Goal: Information Seeking & Learning: Check status

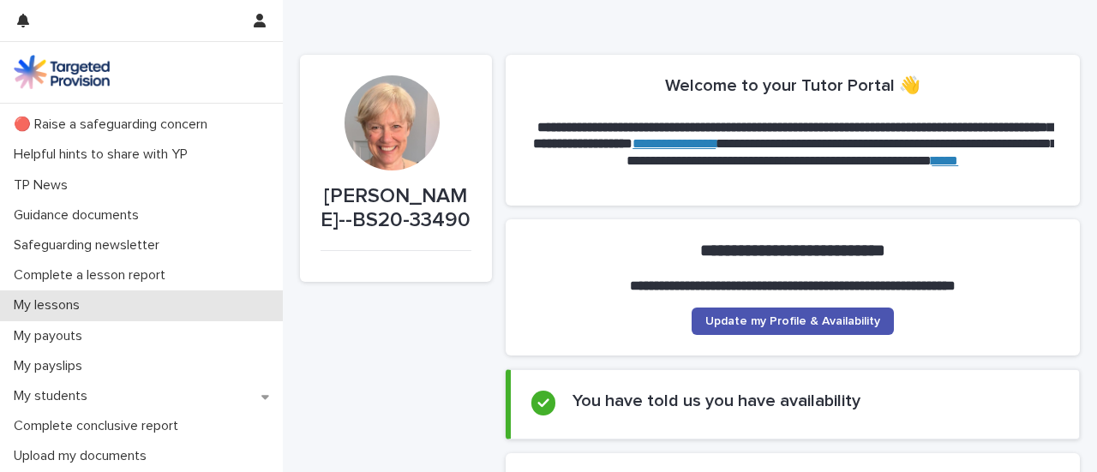
scroll to position [61, 0]
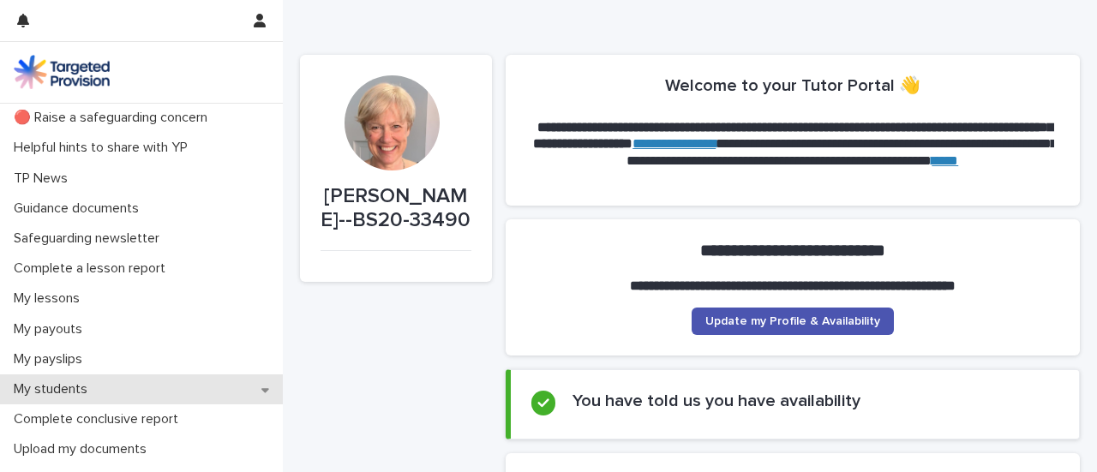
click at [261, 390] on icon at bounding box center [265, 390] width 8 height 12
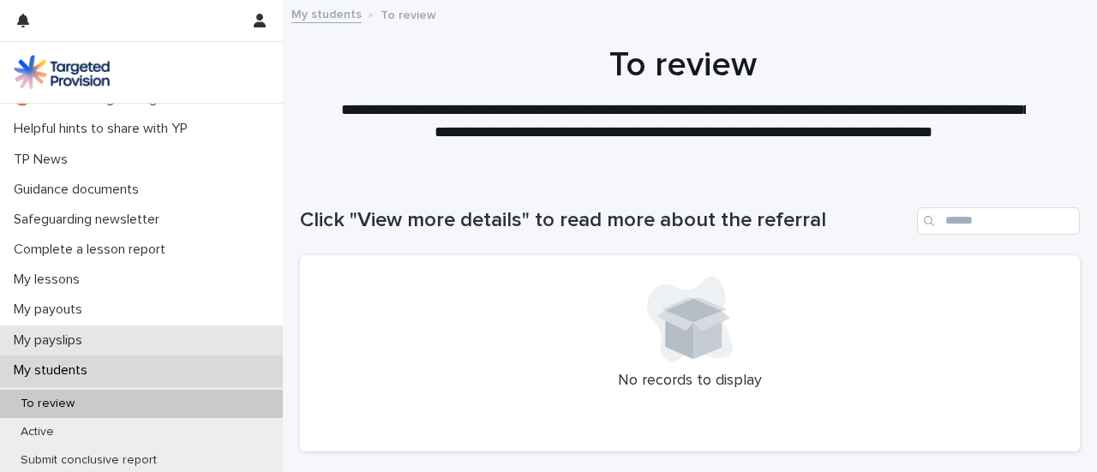
scroll to position [83, 0]
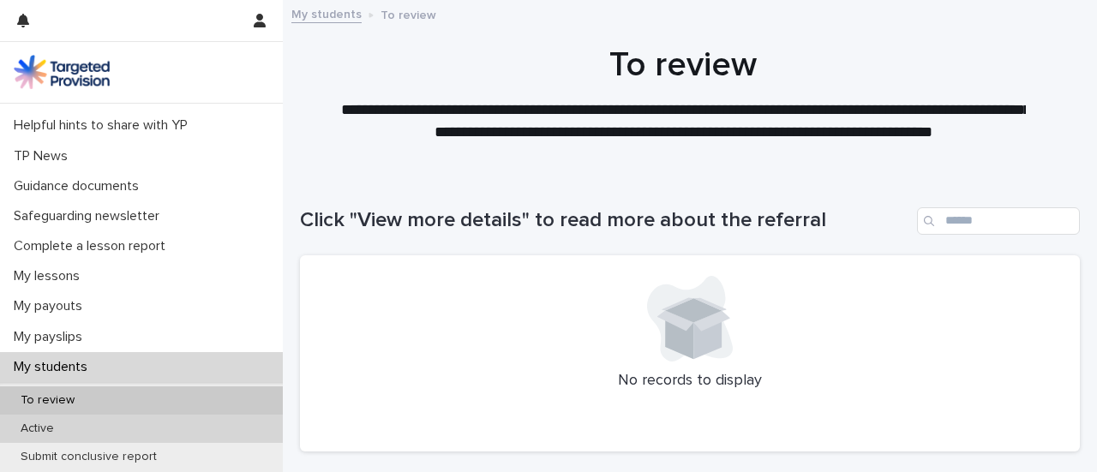
click at [195, 428] on div "Active" at bounding box center [141, 429] width 283 height 28
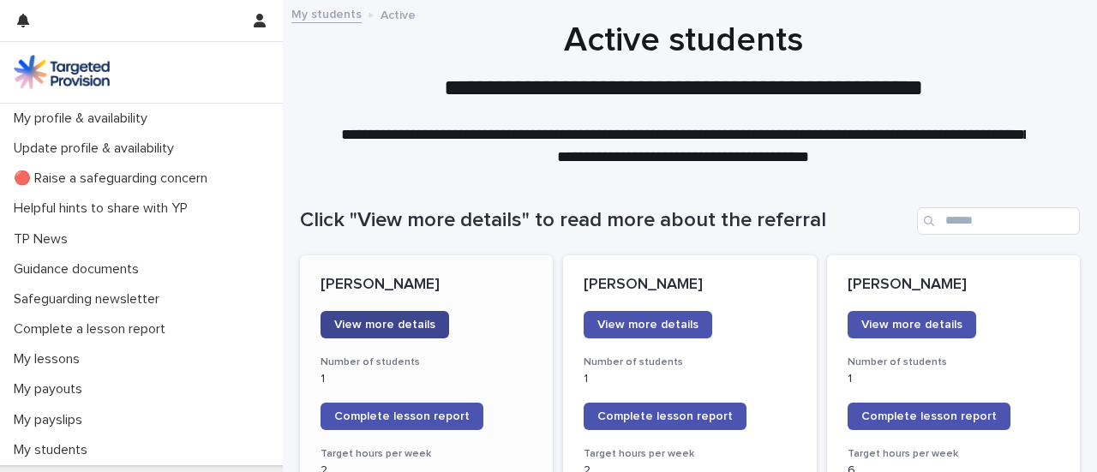
click at [387, 325] on span "View more details" at bounding box center [384, 325] width 101 height 12
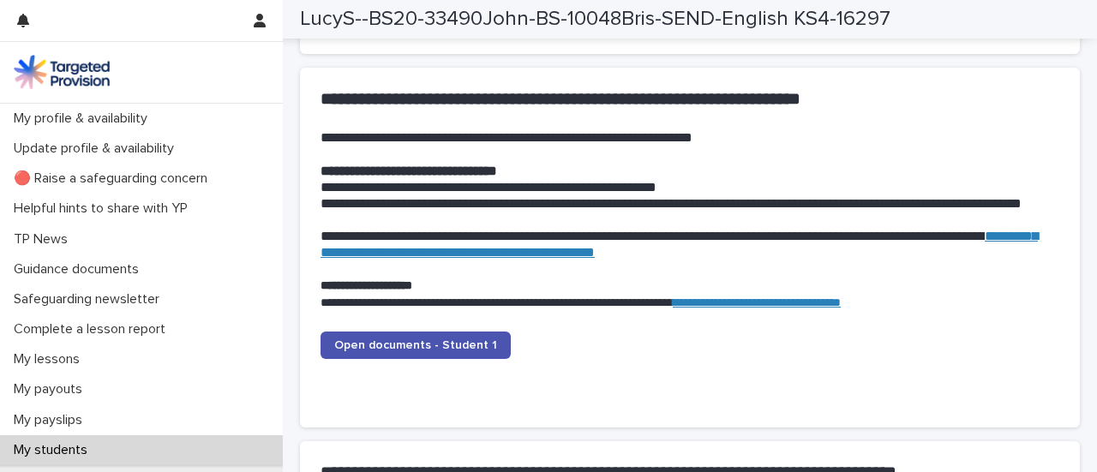
scroll to position [1723, 0]
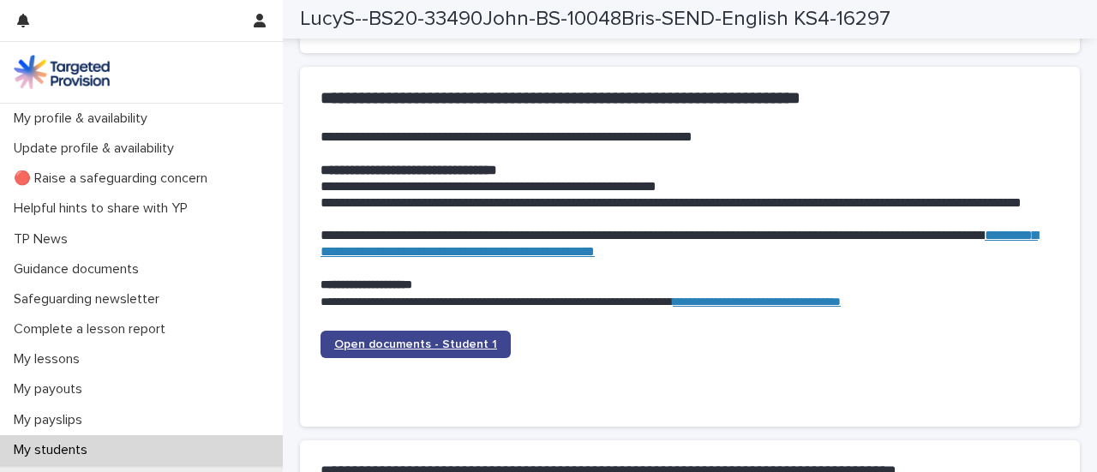
click at [399, 351] on span "Open documents - Student 1" at bounding box center [415, 345] width 163 height 12
click at [413, 349] on span "Open documents - Student 1" at bounding box center [415, 345] width 163 height 12
